Goal: Find specific page/section: Find specific page/section

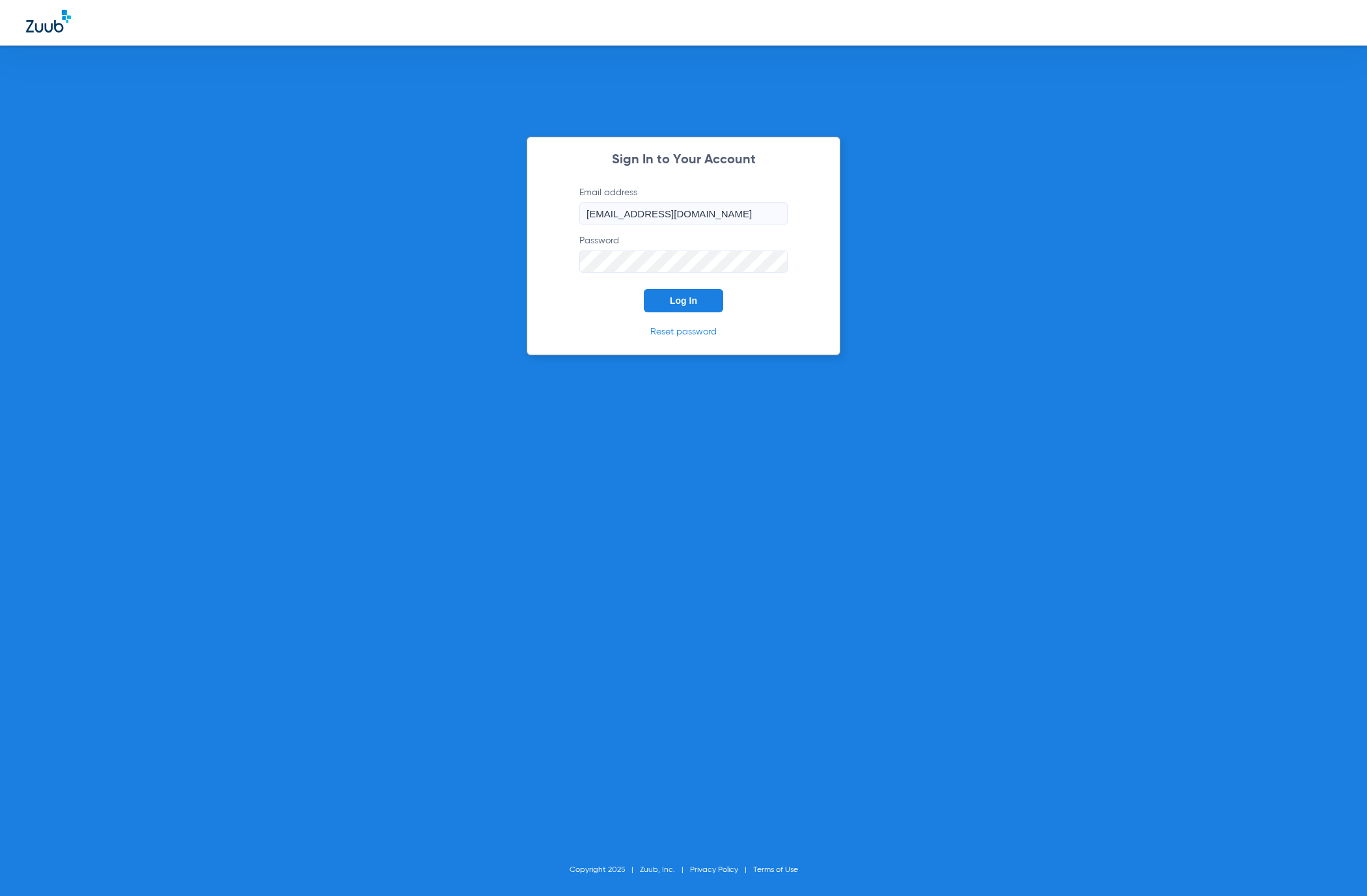
click at [711, 309] on button "Log In" at bounding box center [683, 300] width 79 height 24
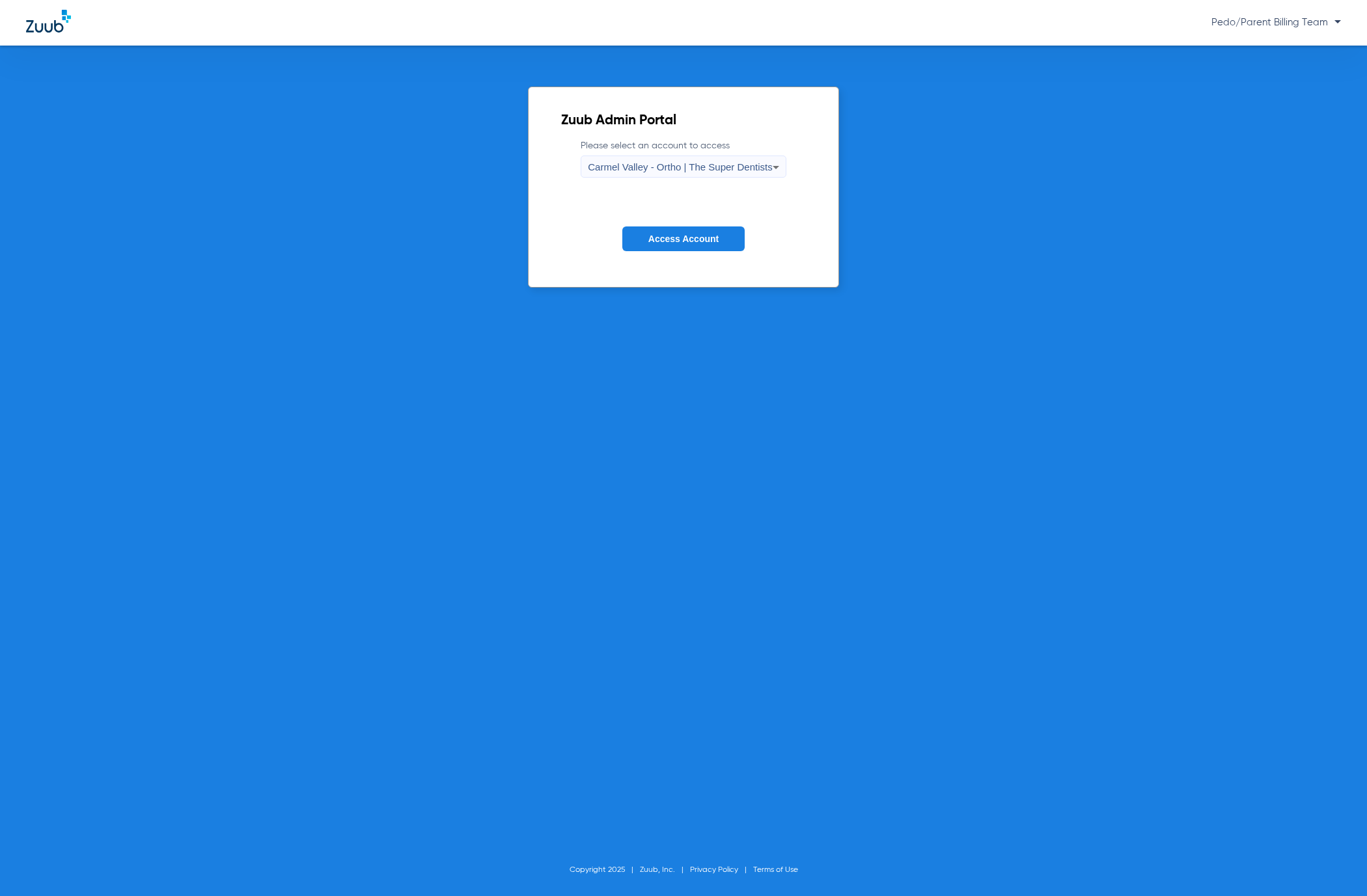
click at [676, 169] on span "Carmel Valley - Ortho | The Super Dentists" at bounding box center [680, 167] width 184 height 11
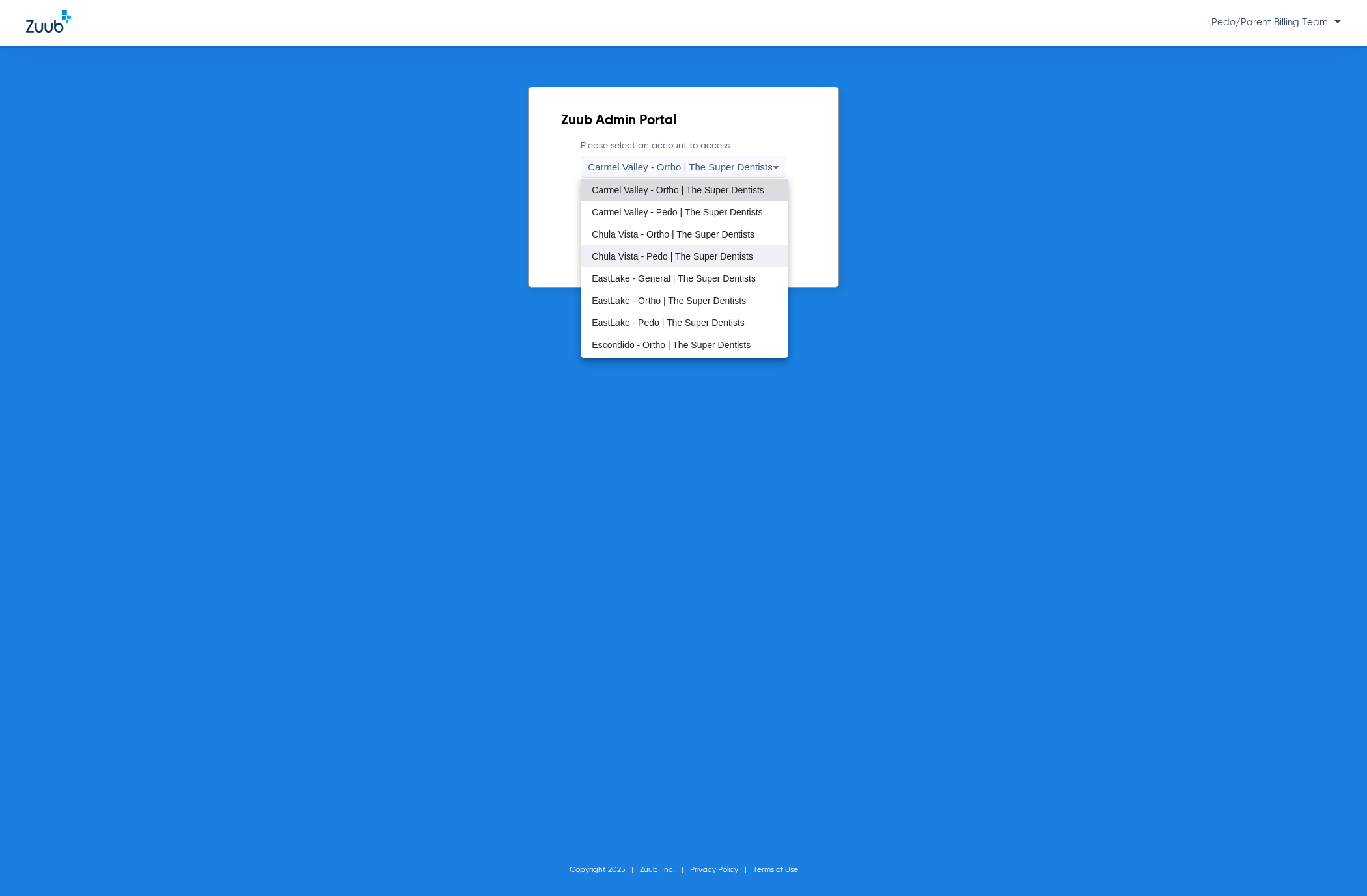
click at [648, 256] on span "Chula Vista - Pedo | The Super Dentists" at bounding box center [672, 256] width 161 height 9
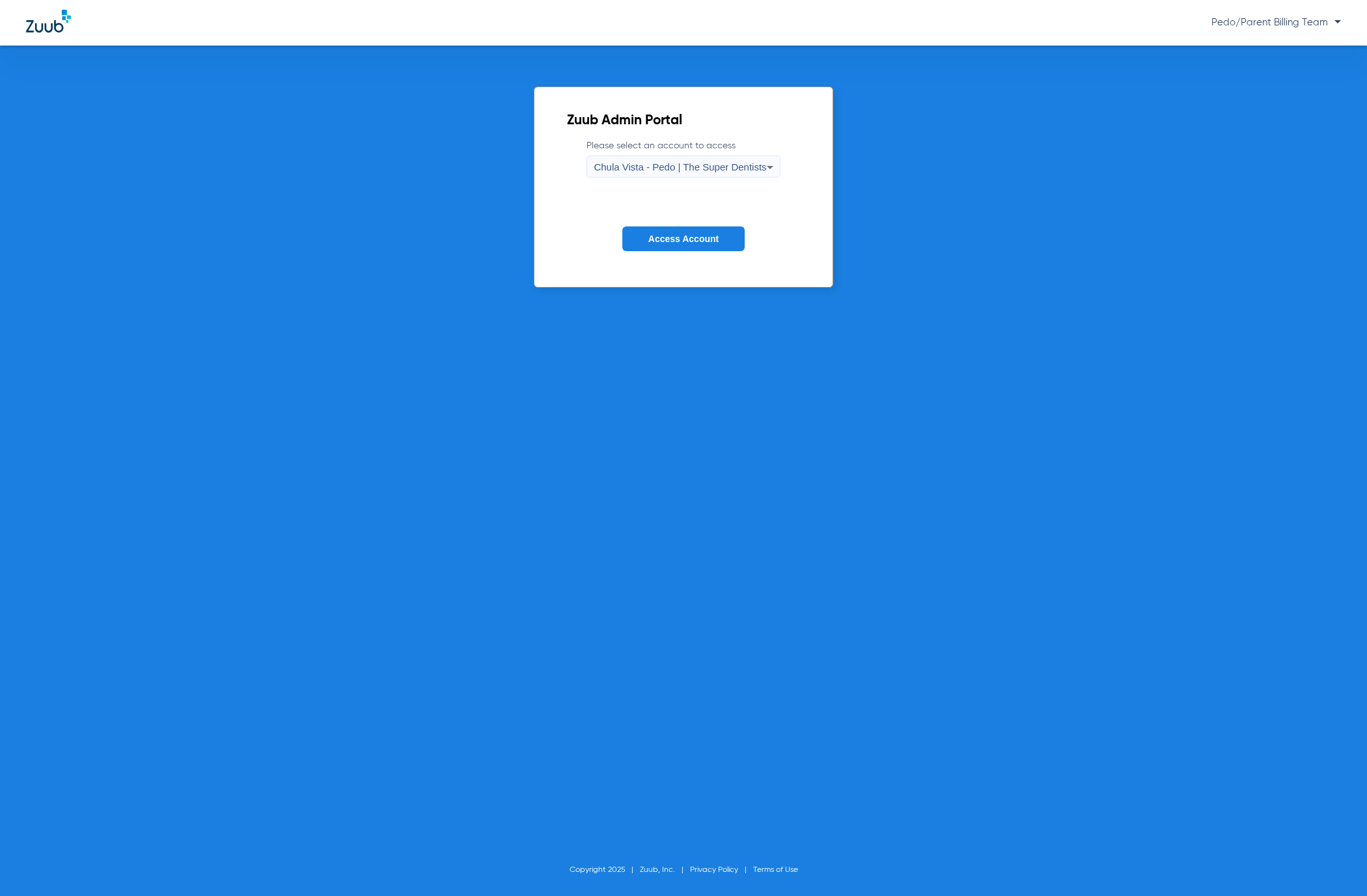
click at [676, 243] on span "Access Account" at bounding box center [683, 239] width 70 height 11
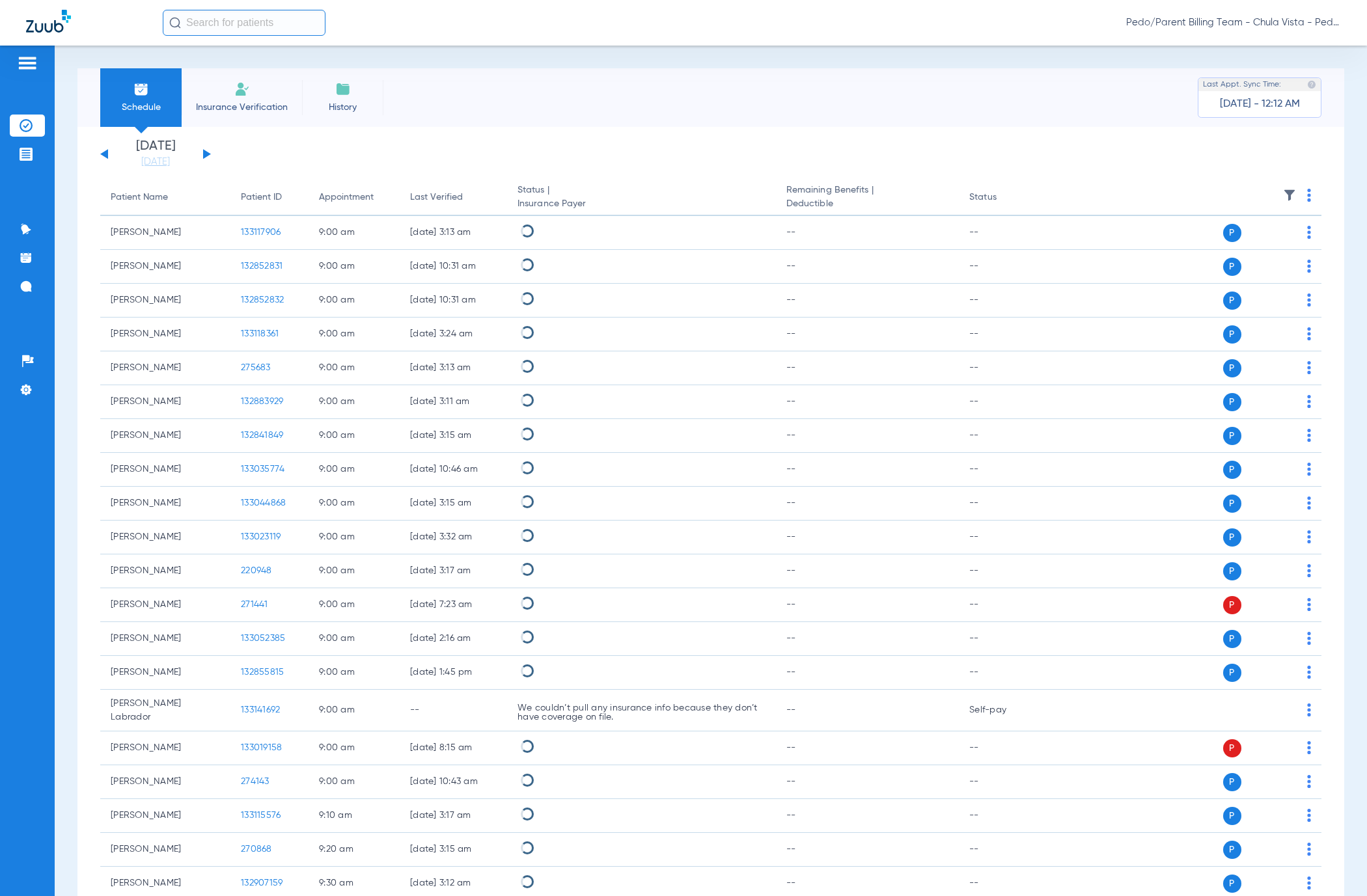
click at [246, 27] on input "text" at bounding box center [244, 23] width 163 height 26
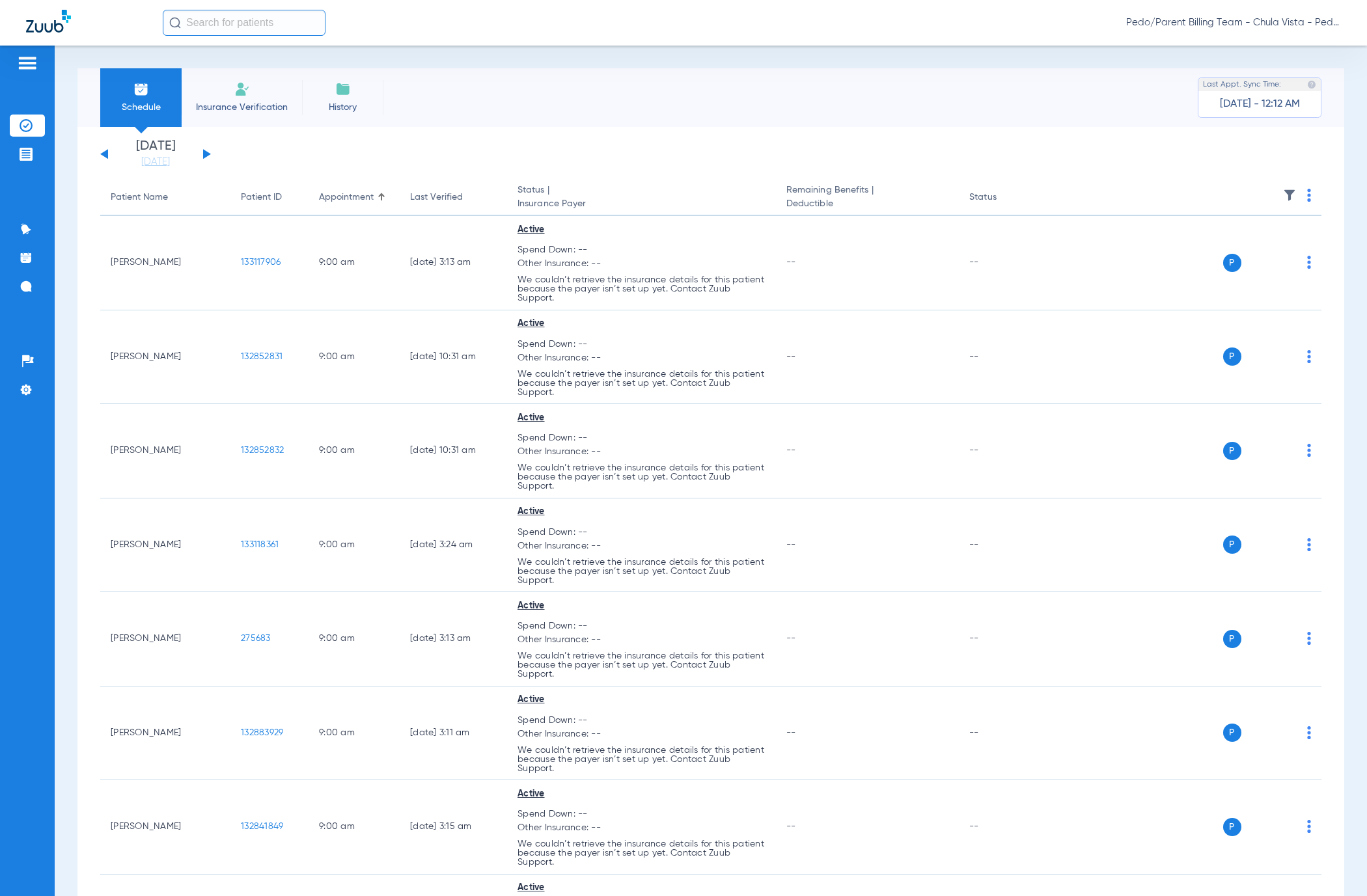
click at [260, 30] on input "text" at bounding box center [244, 23] width 163 height 26
click at [246, 12] on input "text" at bounding box center [244, 23] width 163 height 26
click at [243, 17] on input "text" at bounding box center [244, 23] width 163 height 26
